Goal: Communication & Community: Answer question/provide support

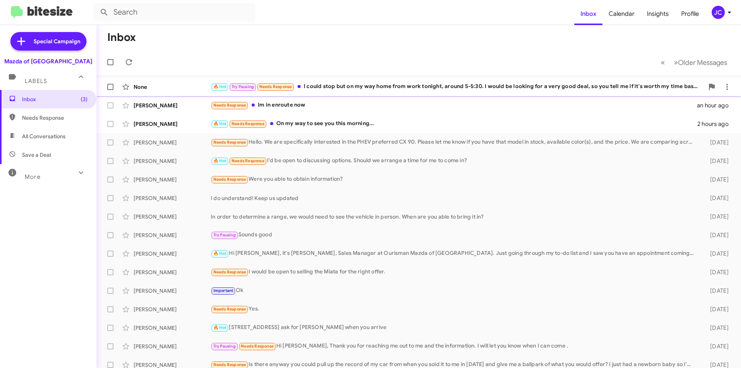
click at [374, 92] on div "None 🔥 Hot Try Pausing Needs Response I could stop but on my way home from work…" at bounding box center [419, 86] width 632 height 15
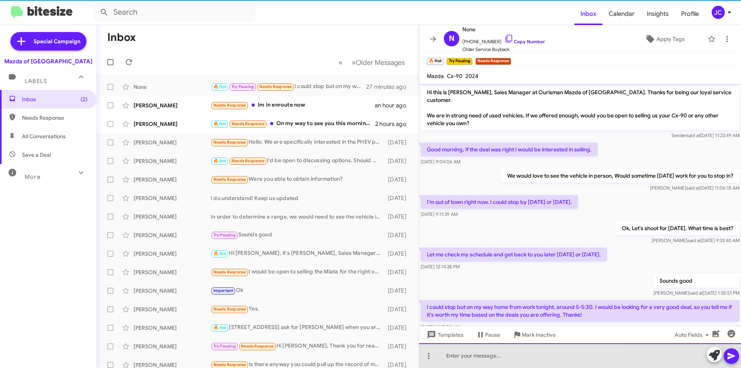
click at [536, 364] on div at bounding box center [580, 355] width 322 height 25
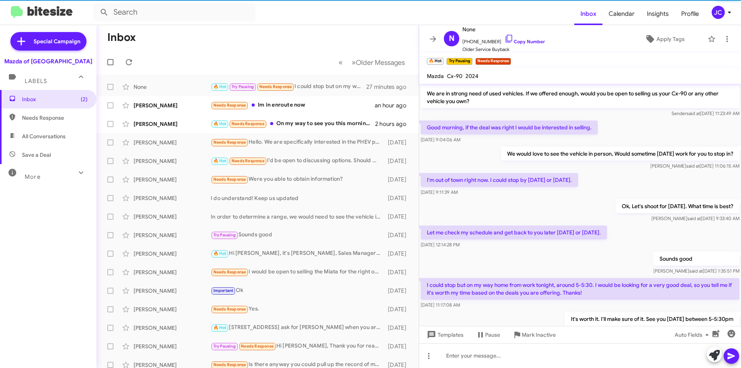
scroll to position [50, 0]
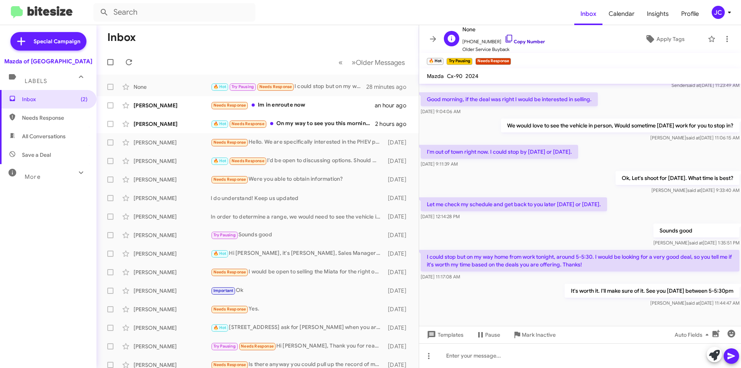
click at [522, 42] on link "Copy Number" at bounding box center [524, 42] width 41 height 6
click at [504, 39] on icon at bounding box center [508, 38] width 9 height 9
click at [587, 356] on div at bounding box center [580, 355] width 322 height 25
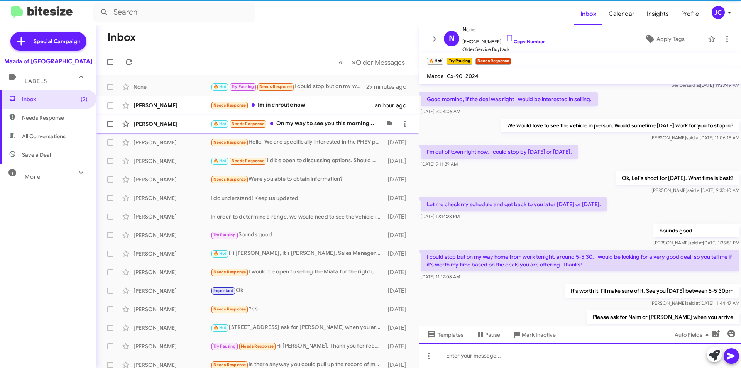
scroll to position [0, 0]
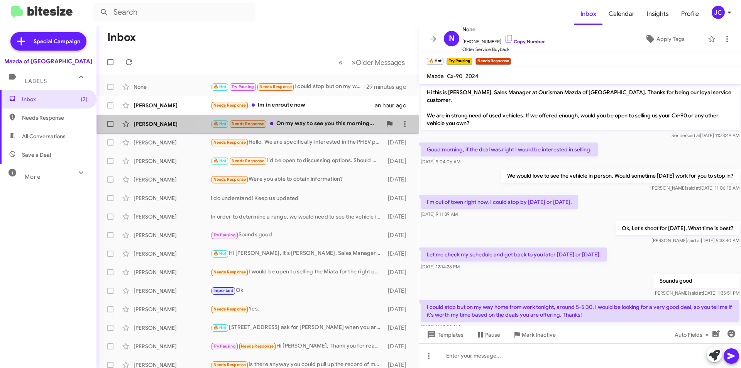
click at [302, 122] on div "🔥 Hot Needs Response On my way to see you this morning..." at bounding box center [296, 123] width 171 height 9
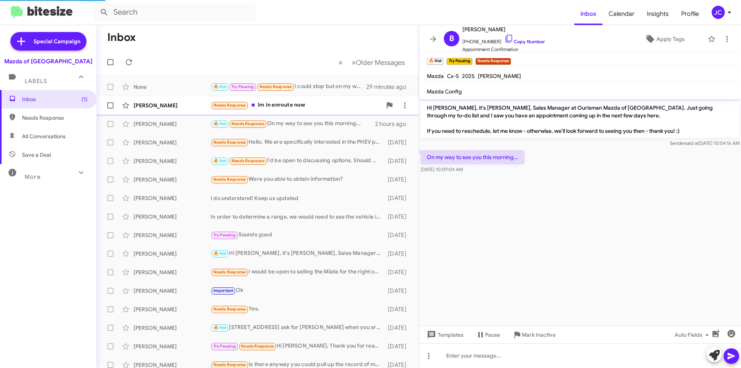
click at [304, 107] on div "Needs Response Im in enroute now" at bounding box center [296, 105] width 171 height 9
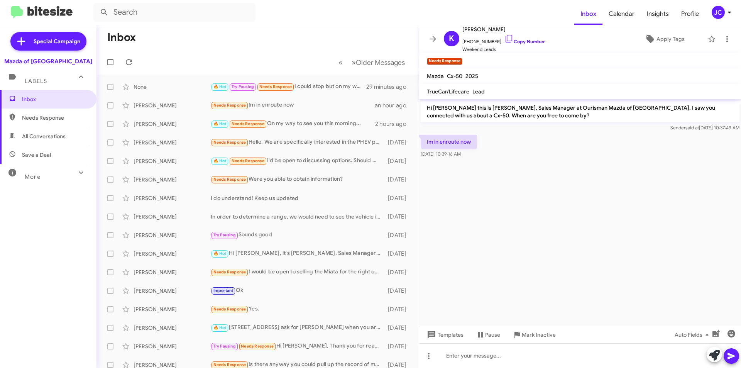
click at [726, 17] on icon at bounding box center [729, 12] width 9 height 9
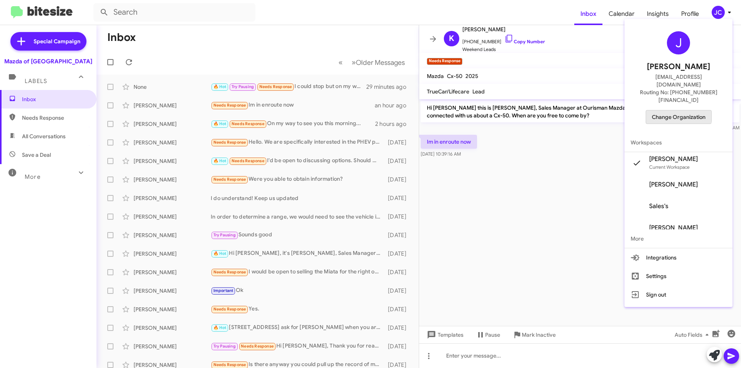
click at [678, 110] on span "Change Organization" at bounding box center [679, 116] width 54 height 13
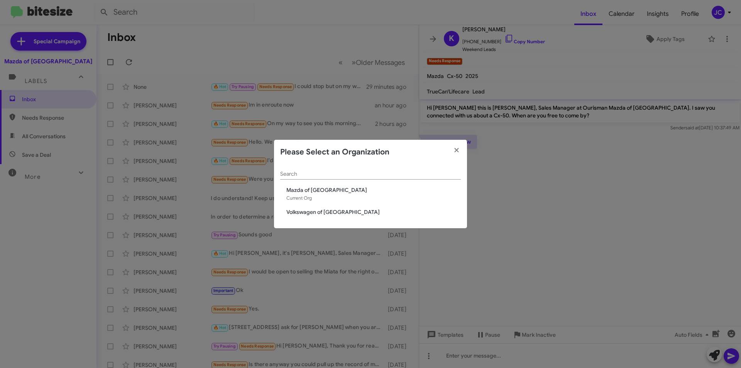
click at [314, 215] on span "Volkswagen of [GEOGRAPHIC_DATA]" at bounding box center [373, 212] width 174 height 8
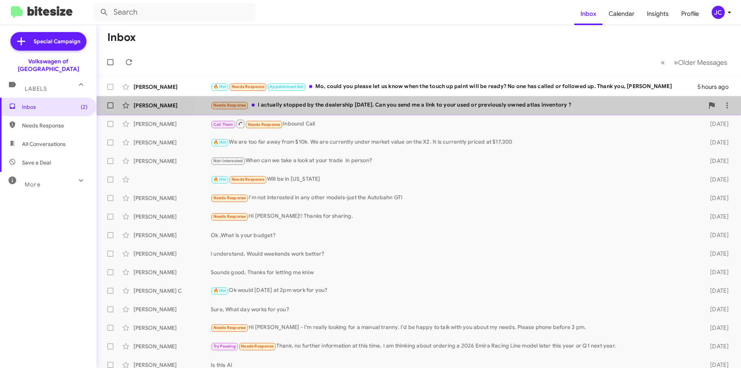
click at [526, 106] on div "Needs Response I actually stopped by the dealership yesterday. Can you send me …" at bounding box center [457, 105] width 493 height 9
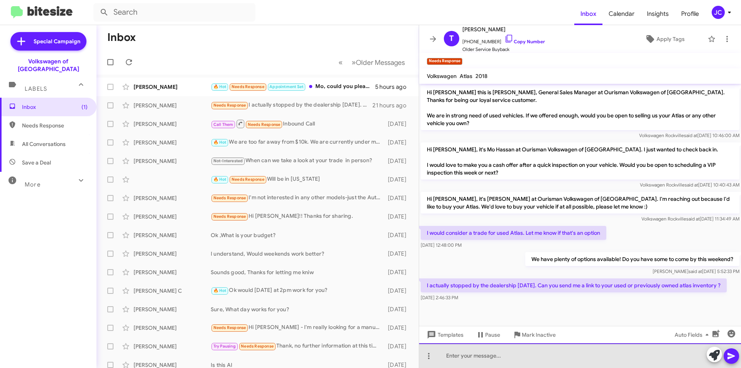
click at [489, 347] on div at bounding box center [580, 355] width 322 height 25
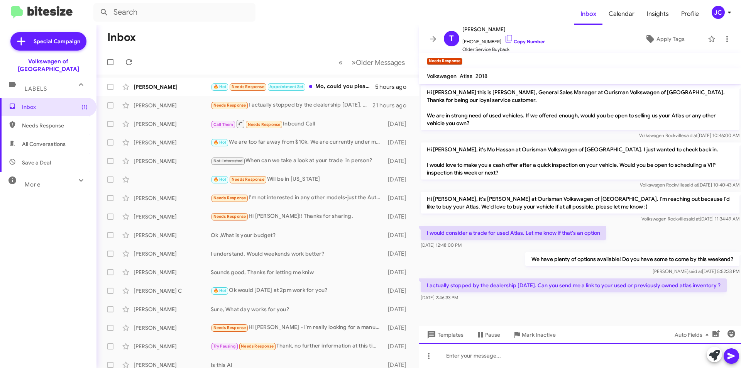
paste div
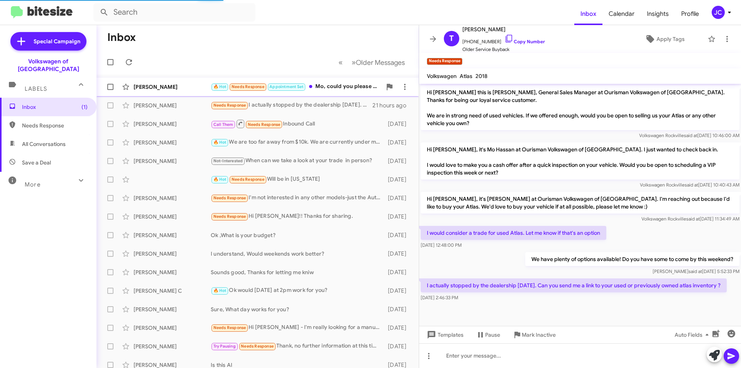
click at [169, 78] on span "Sonali Monolakis 🔥 Hot Needs Response Appointment Set Mo, could you please let …" at bounding box center [257, 87] width 322 height 19
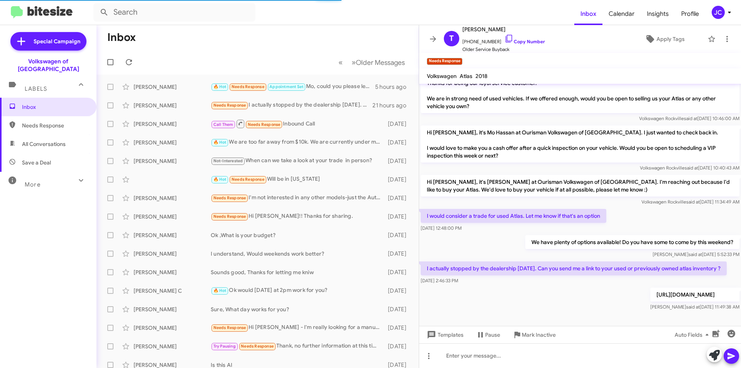
scroll to position [56, 0]
